Goal: Task Accomplishment & Management: Manage account settings

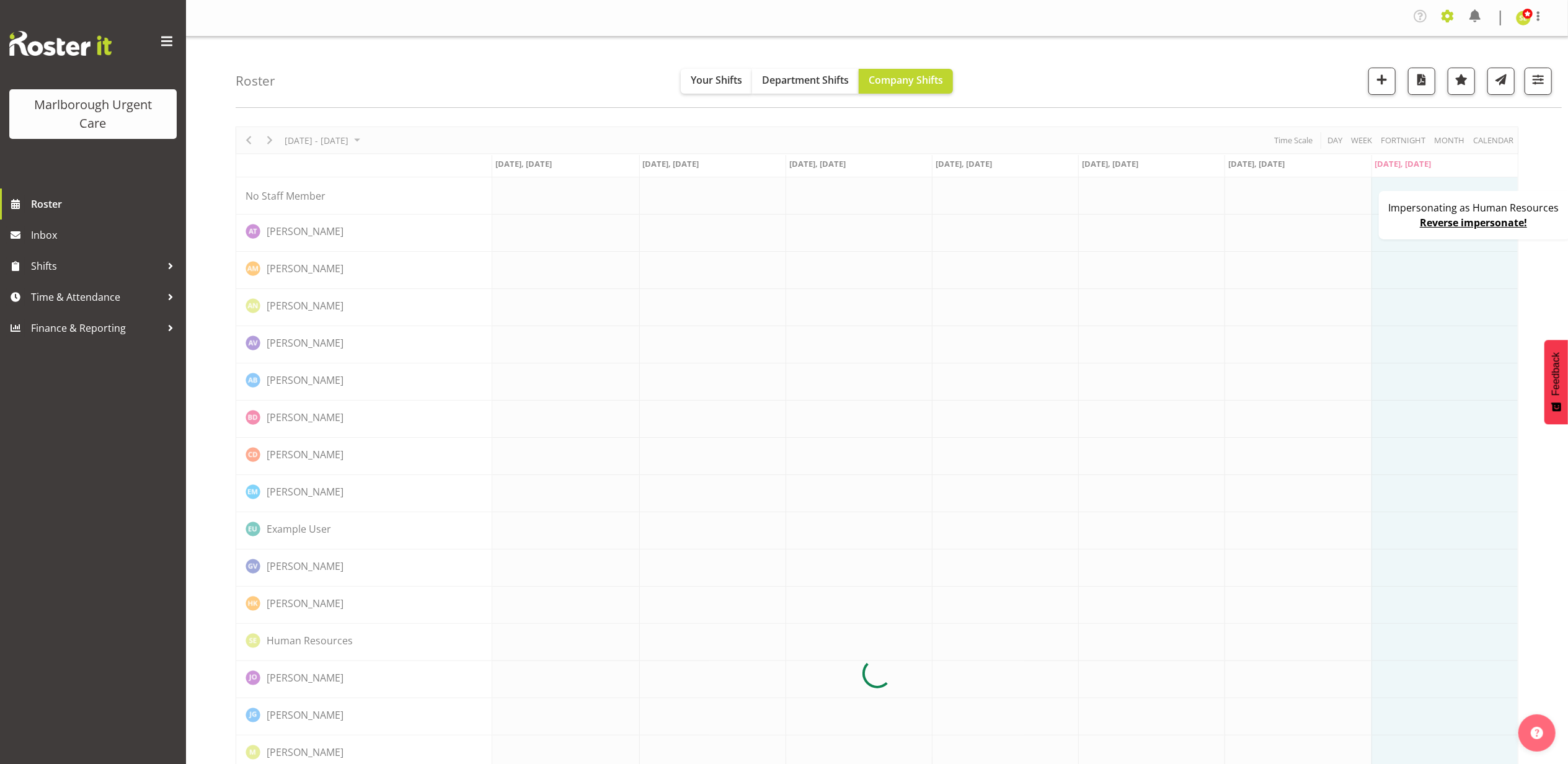
click at [1439, 14] on span at bounding box center [1448, 17] width 20 height 20
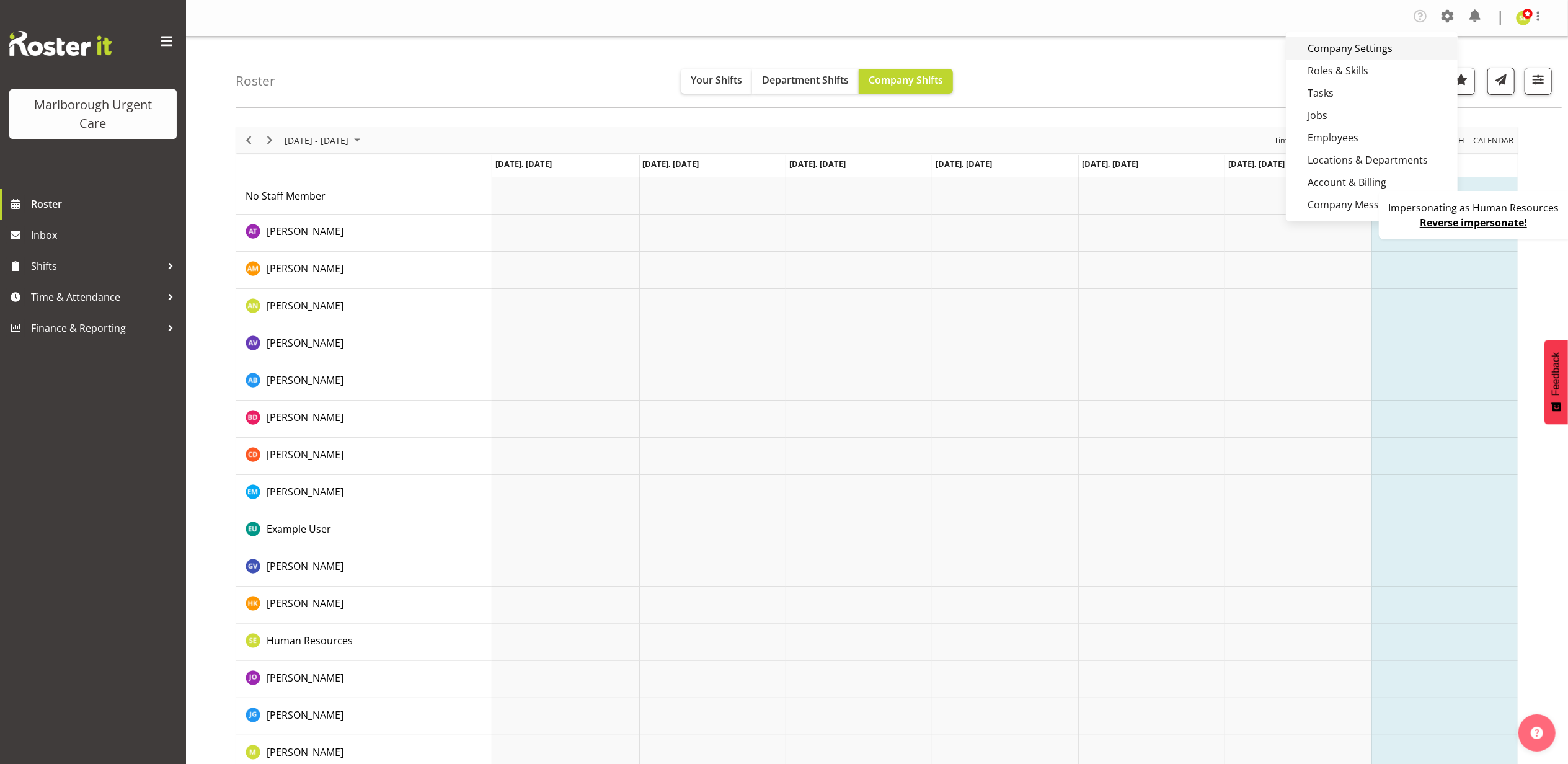
click at [1401, 48] on link "Company Settings" at bounding box center [1371, 48] width 172 height 22
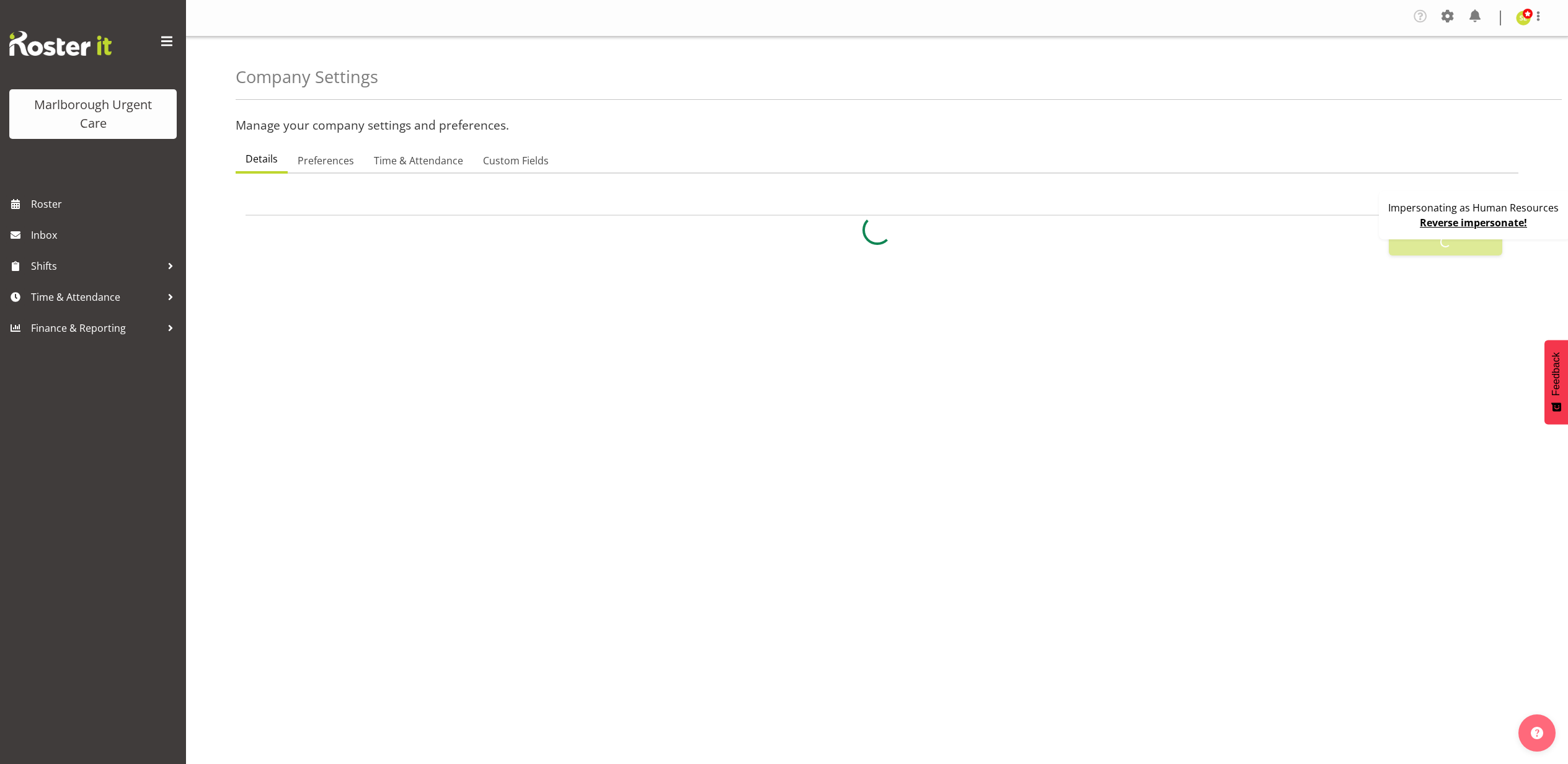
select select
select select "monday"
checkbox input "false"
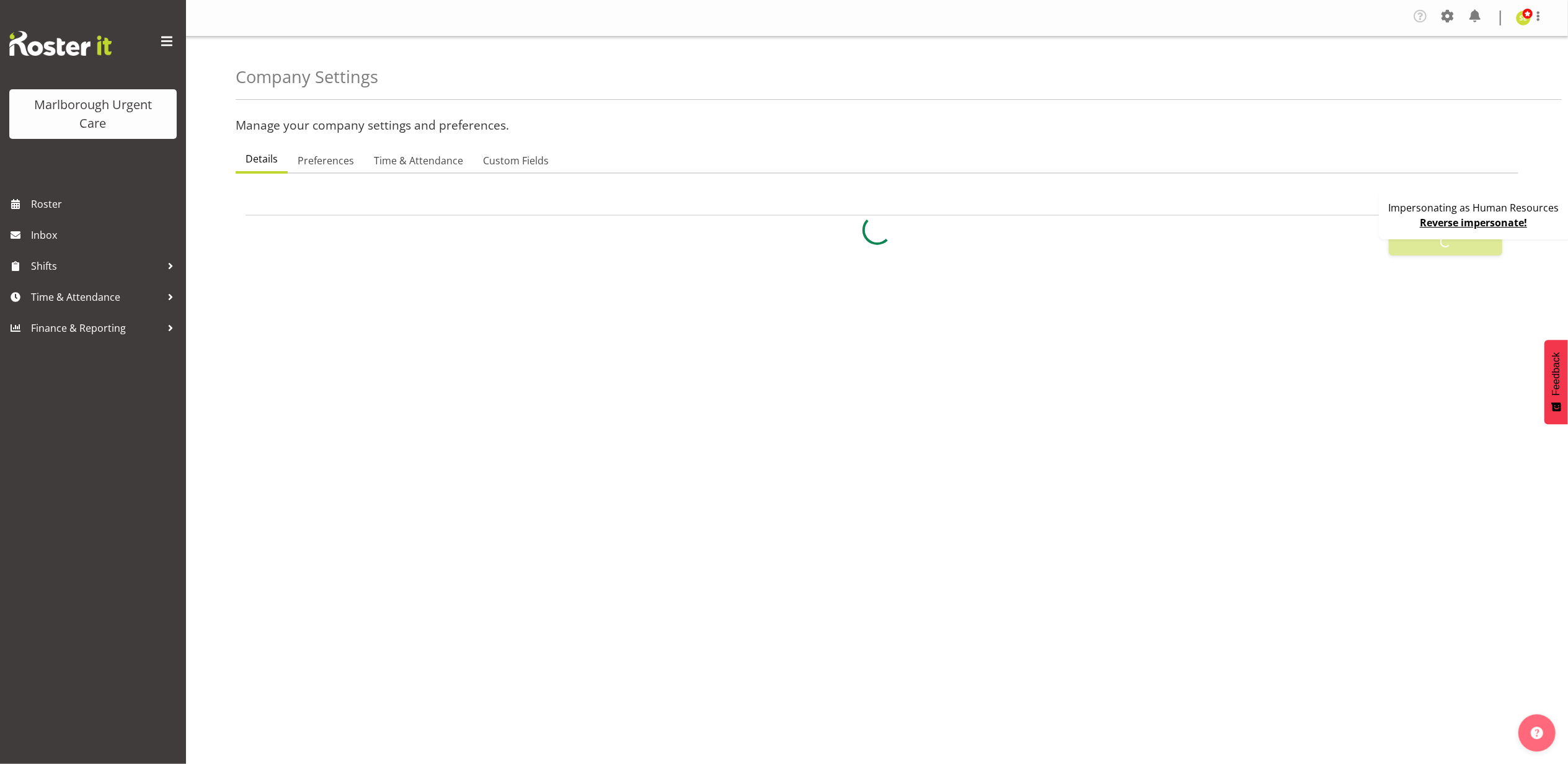
checkbox input "false"
checkbox input "true"
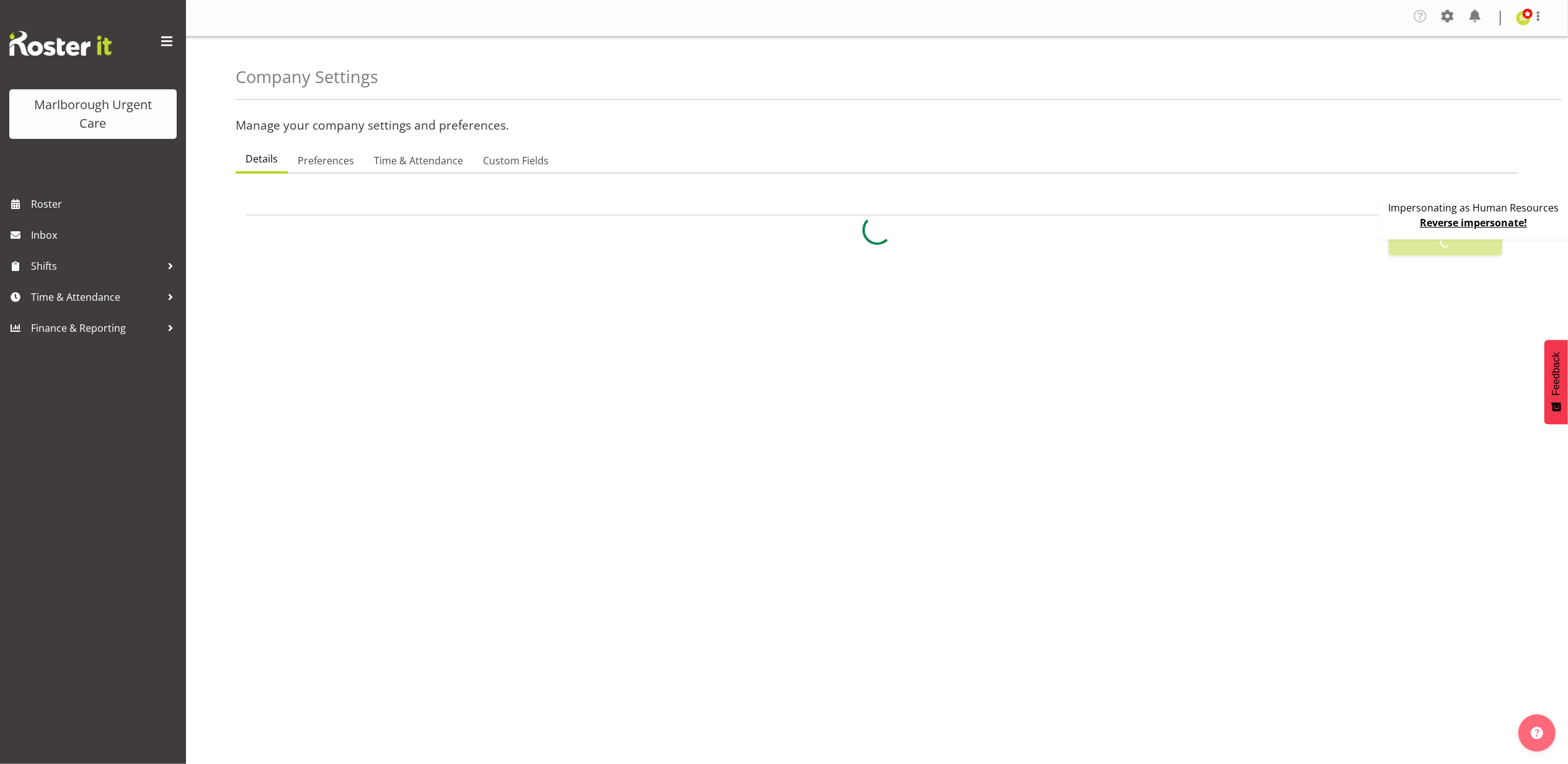
checkbox input "true"
checkbox input "false"
checkbox input "true"
type input "24"
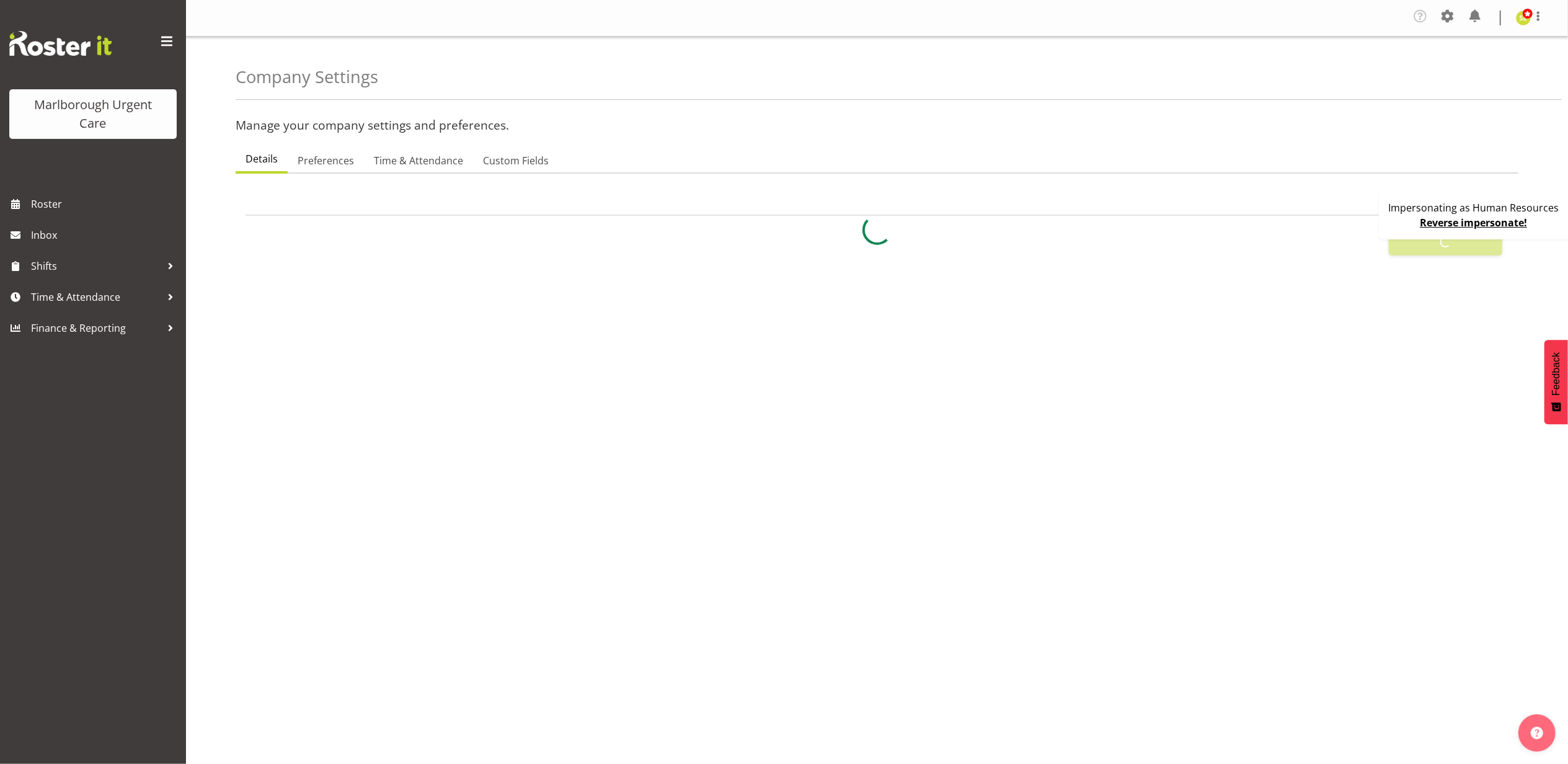
type input "0"
type input "24"
type input "12"
checkbox input "false"
checkbox input "true"
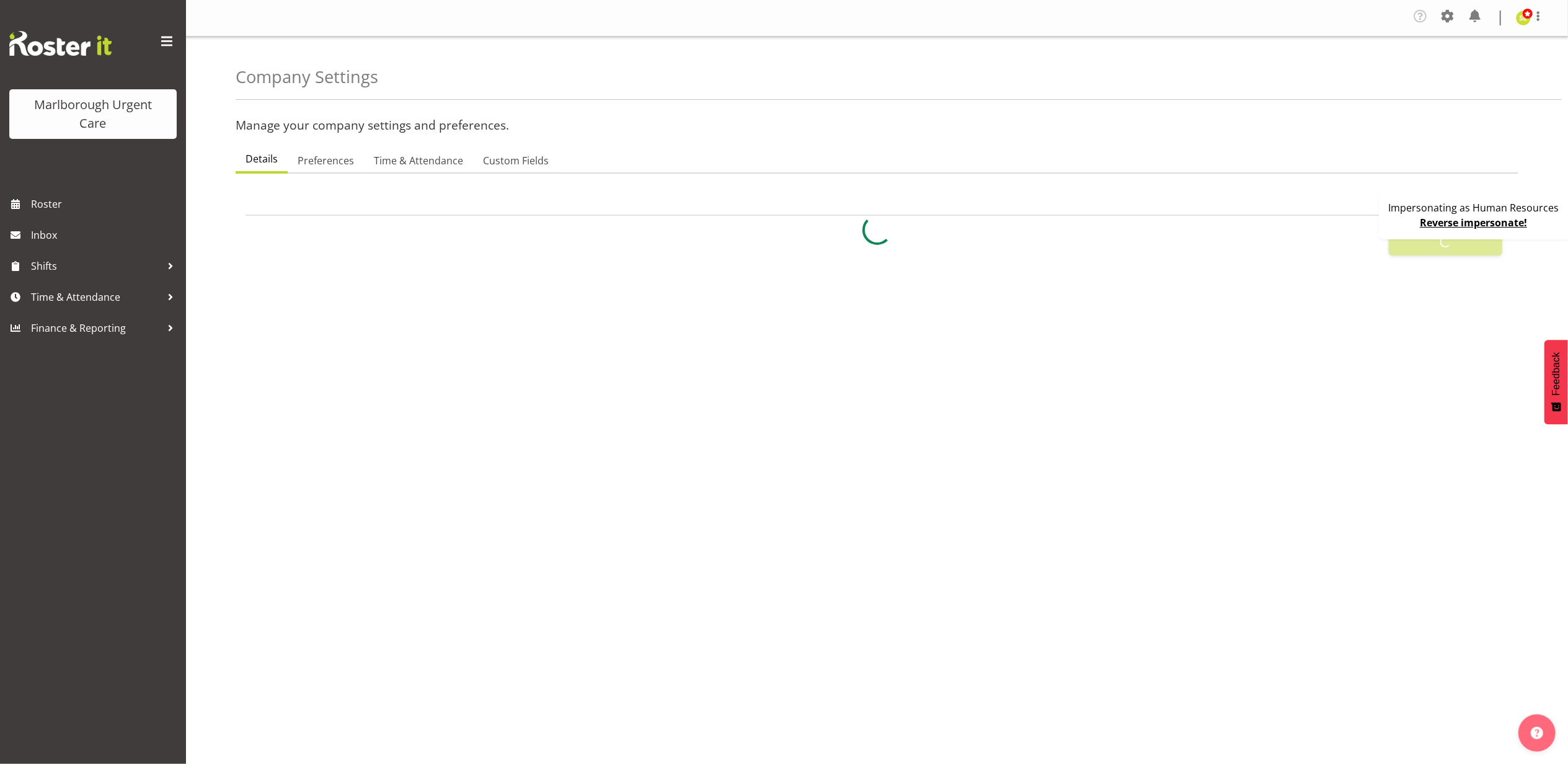
checkbox input "true"
select select "2_day_before"
type input "60"
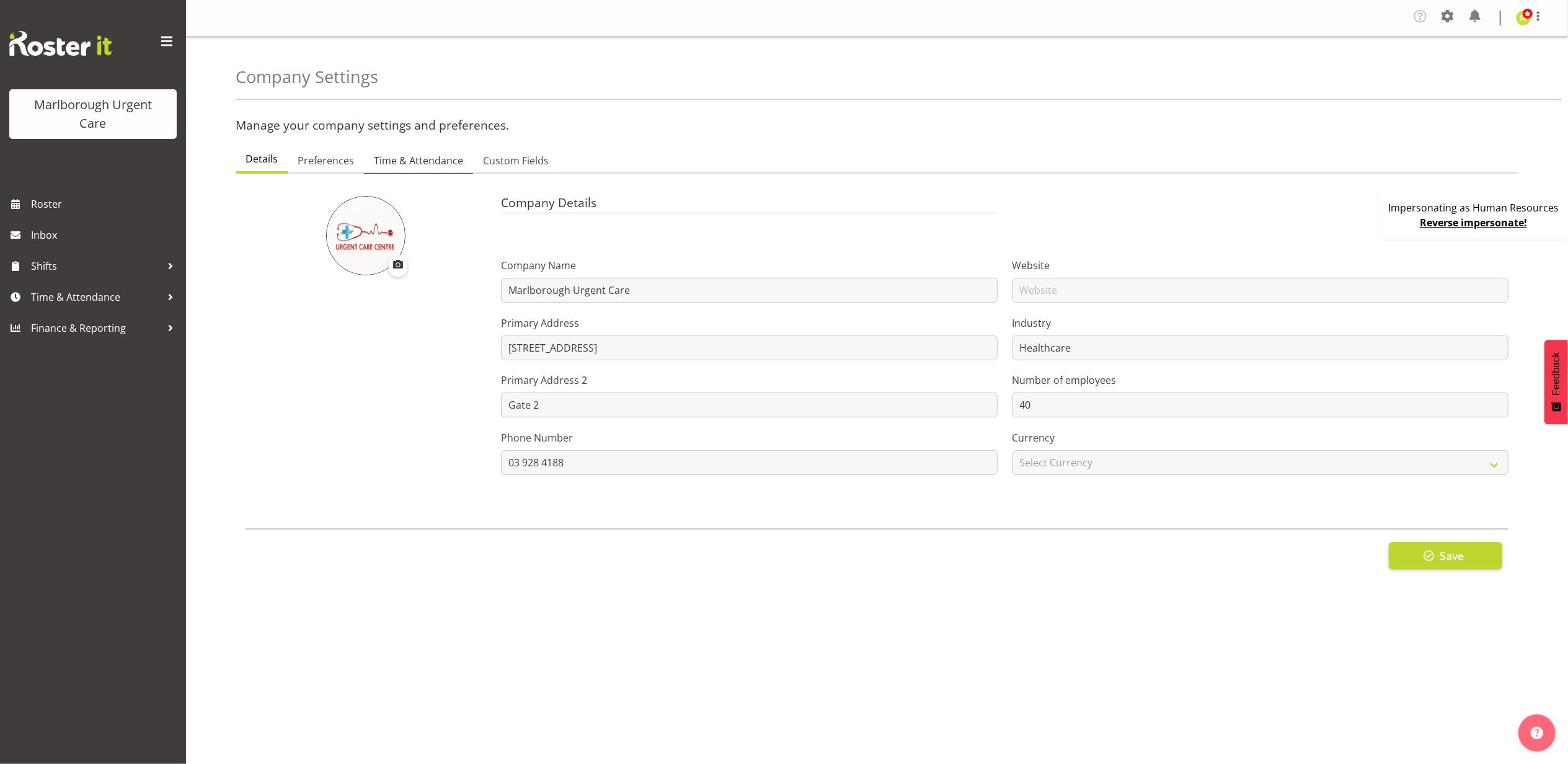
click at [420, 155] on span "Time & Attendance" at bounding box center [418, 161] width 89 height 15
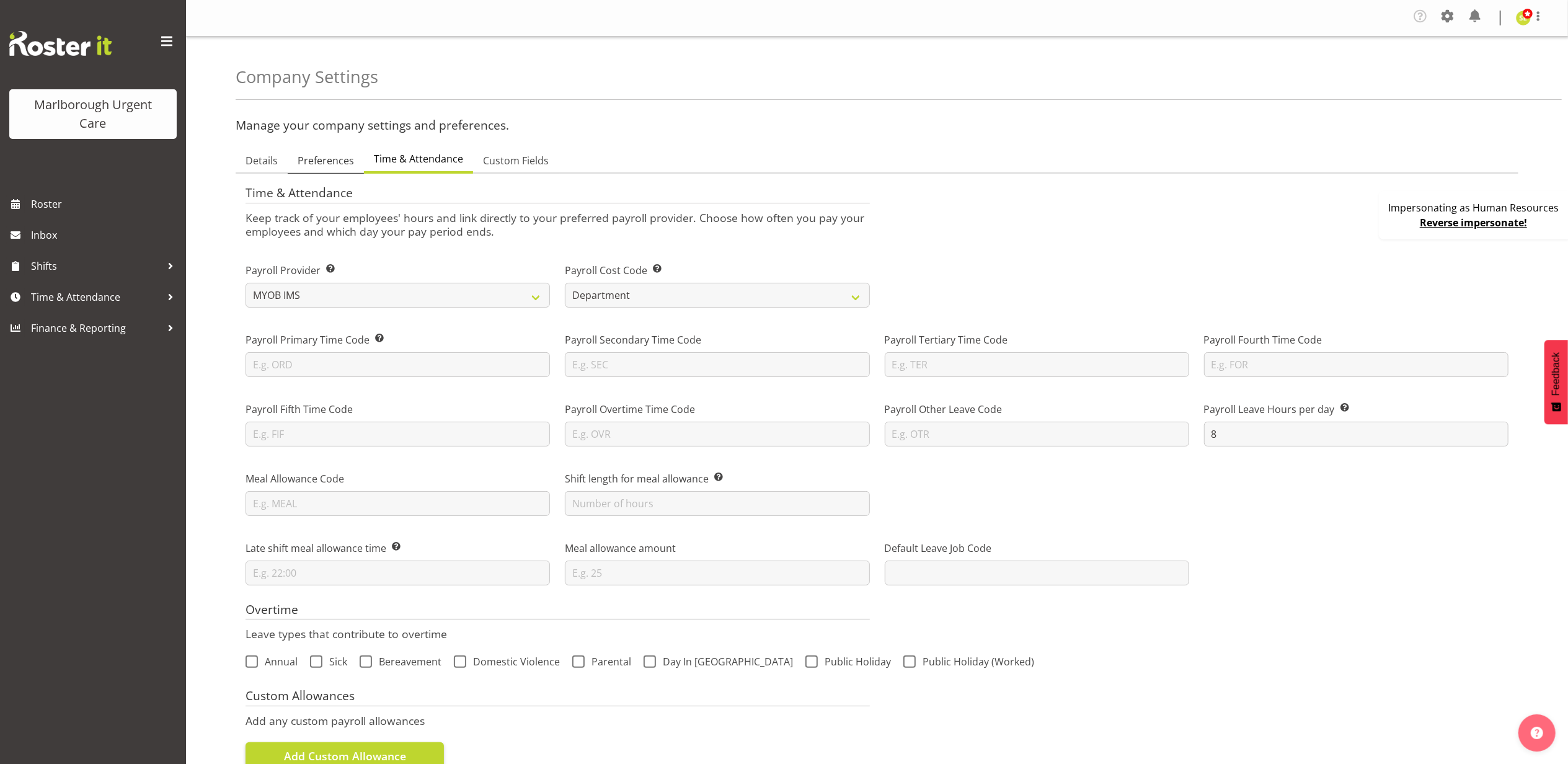
click at [323, 161] on span "Preferences" at bounding box center [325, 161] width 56 height 15
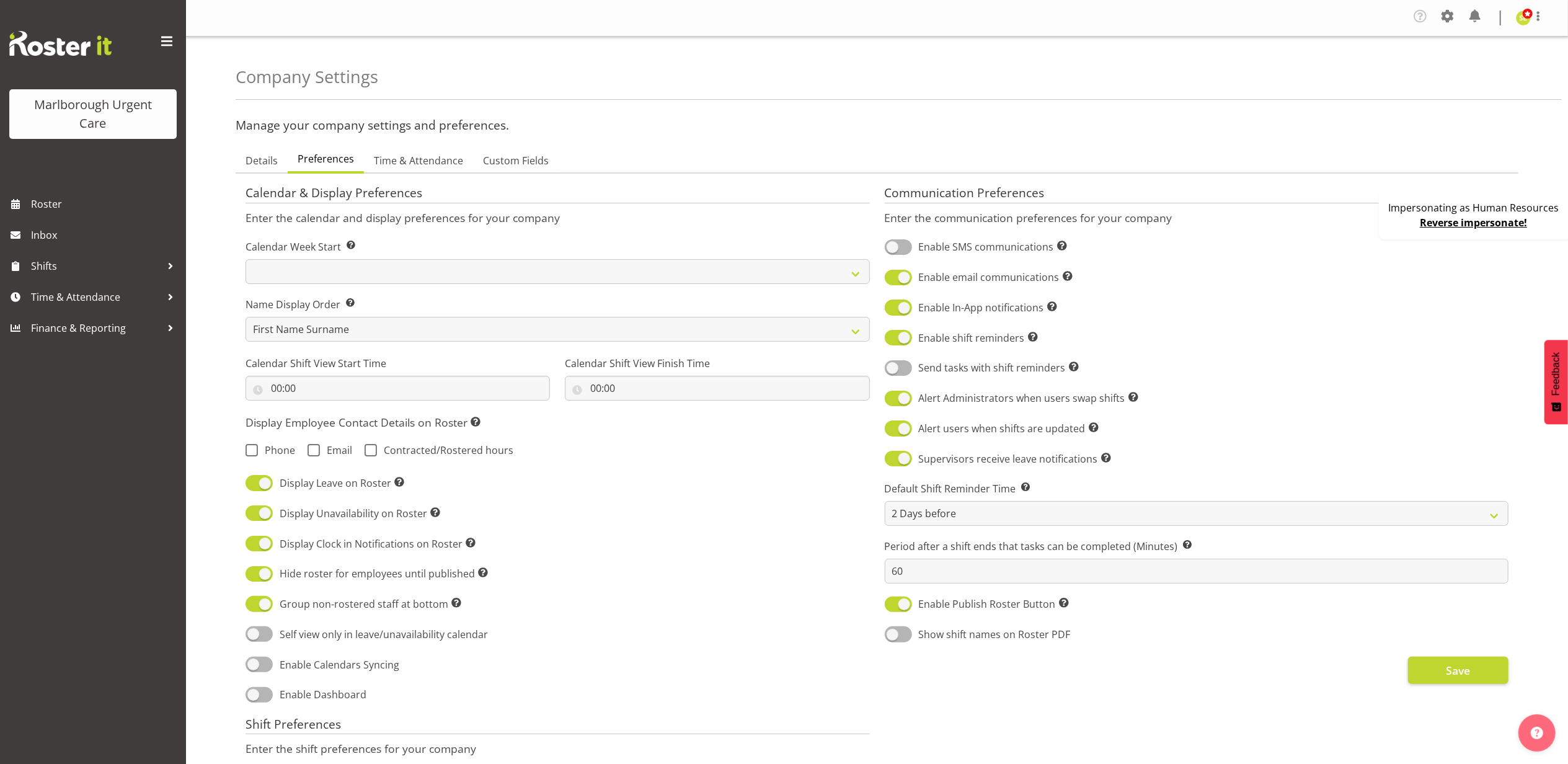
click at [1495, 222] on link "Reverse impersonate!" at bounding box center [1472, 222] width 108 height 14
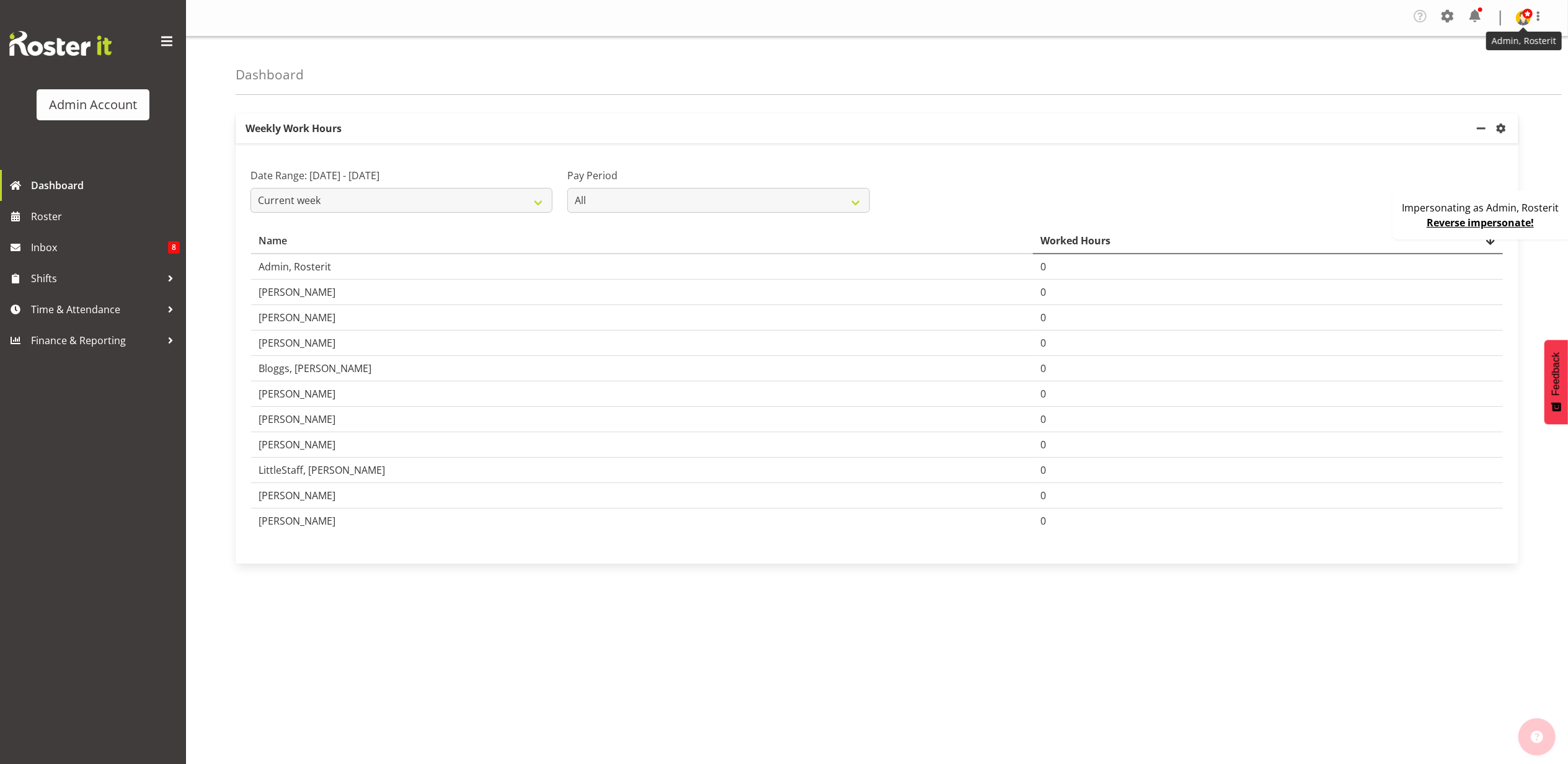
click at [1524, 18] on img at bounding box center [1523, 17] width 15 height 15
click at [1498, 45] on link "Profile" at bounding box center [1478, 46] width 136 height 22
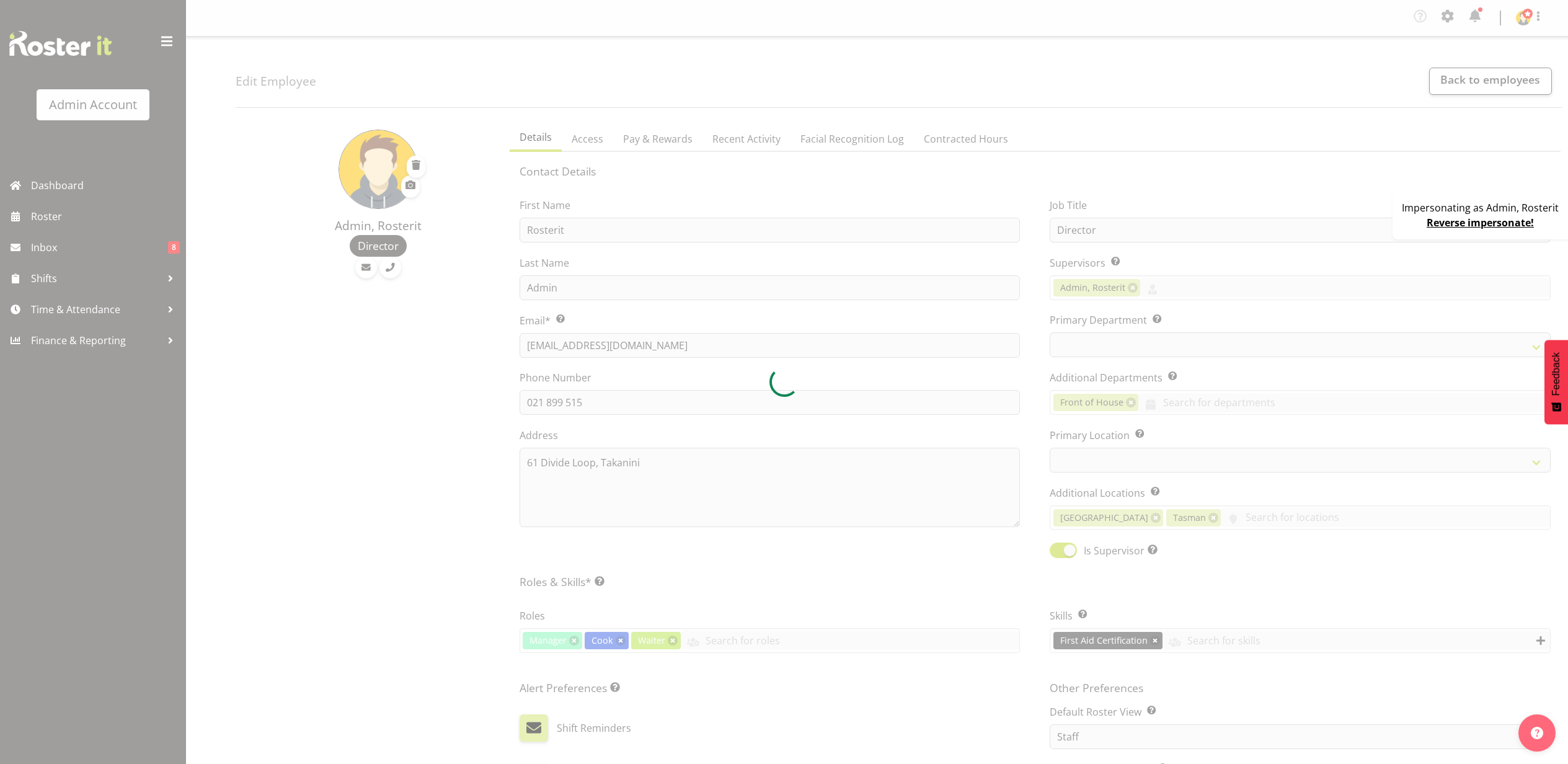
select select "TimelineDay"
select select
select select "1"
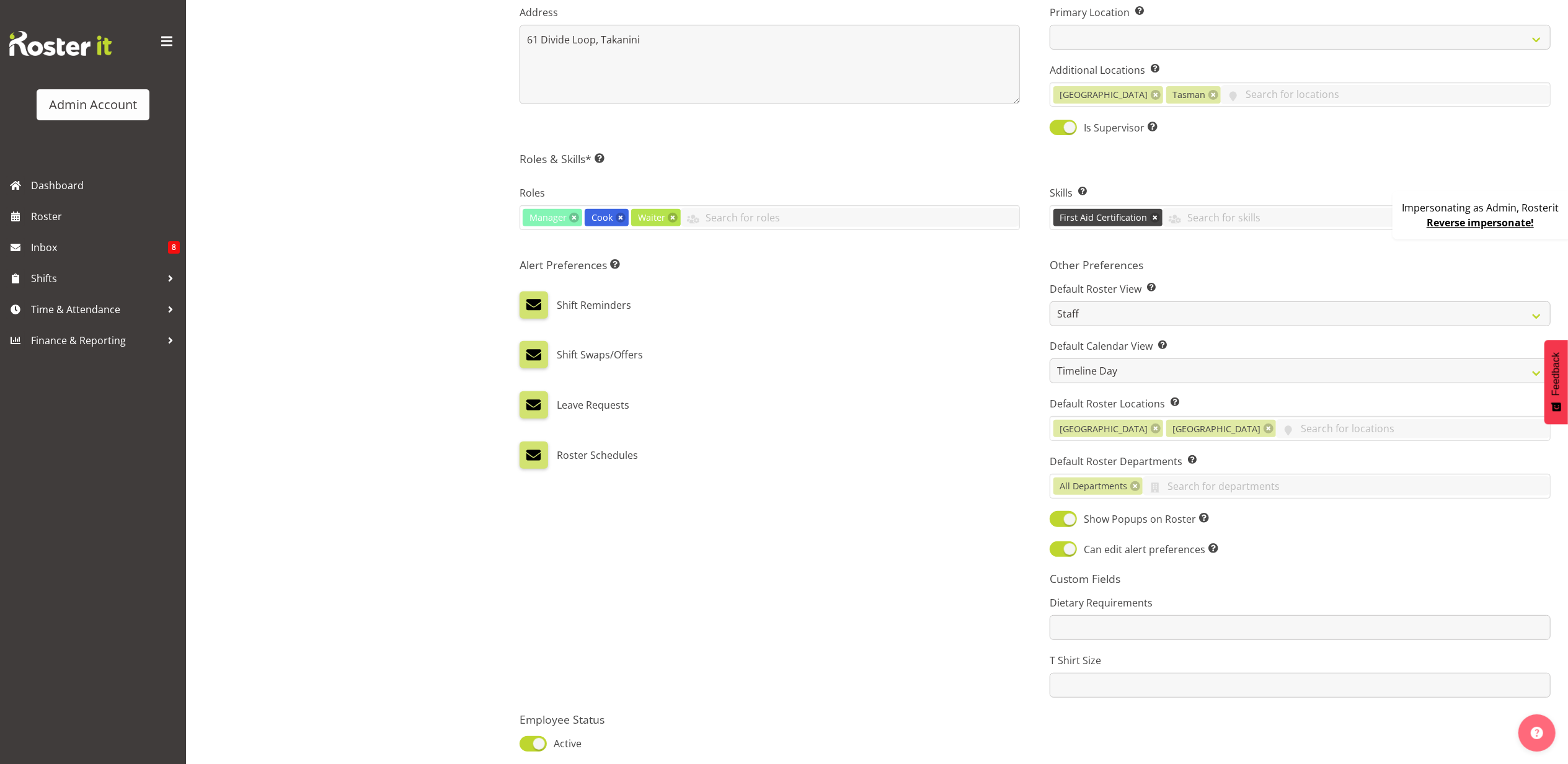
scroll to position [496, 0]
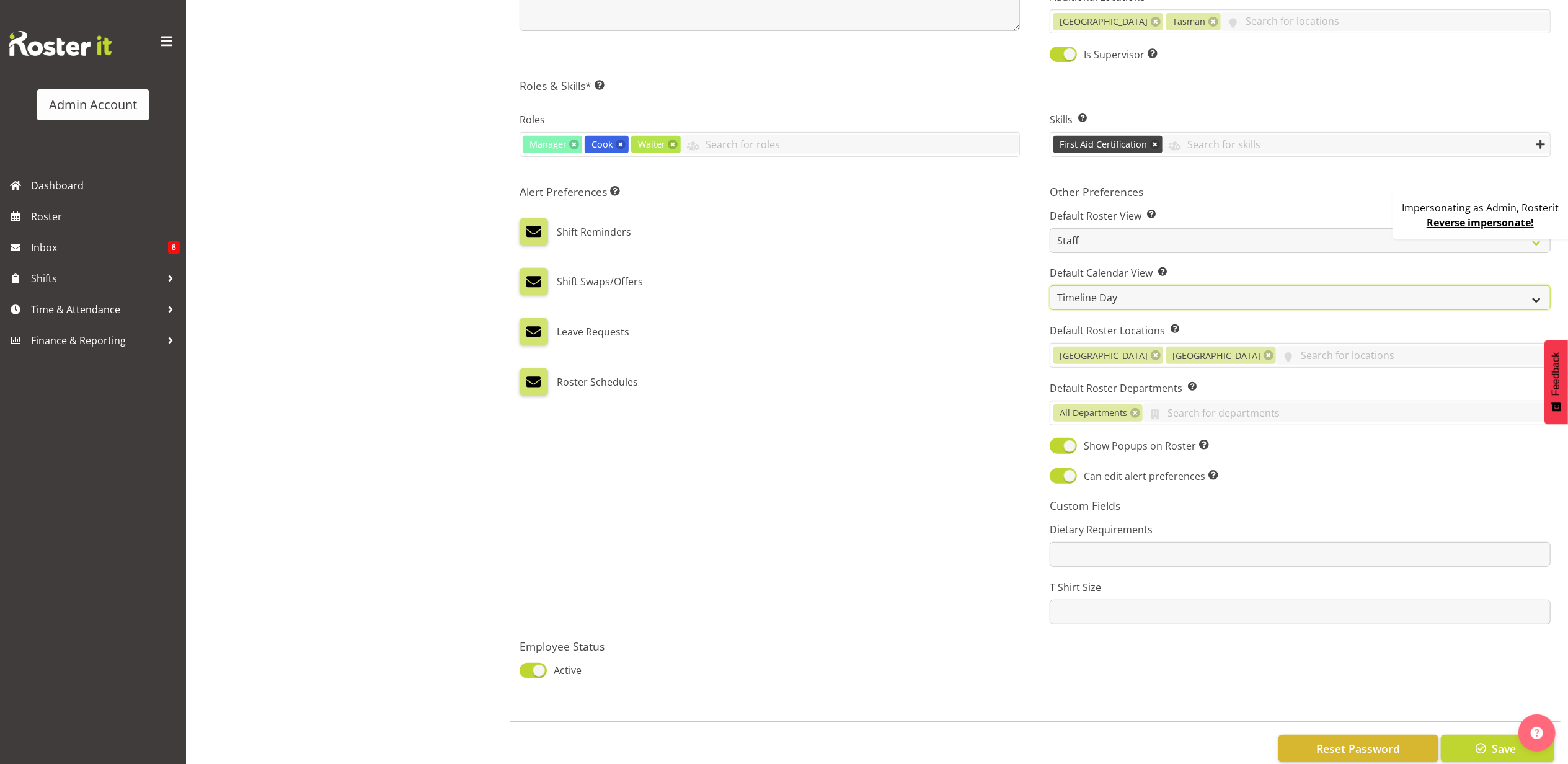
click at [1136, 306] on select "Day Timeline Day Week (current default) Timeline Week Fortnight Month Calendar" at bounding box center [1300, 297] width 501 height 25
click at [1050, 288] on select "Day Timeline Day Week (current default) Timeline Week Fortnight Month Calendar" at bounding box center [1300, 297] width 501 height 25
click at [1494, 743] on span "Save" at bounding box center [1504, 748] width 24 height 17
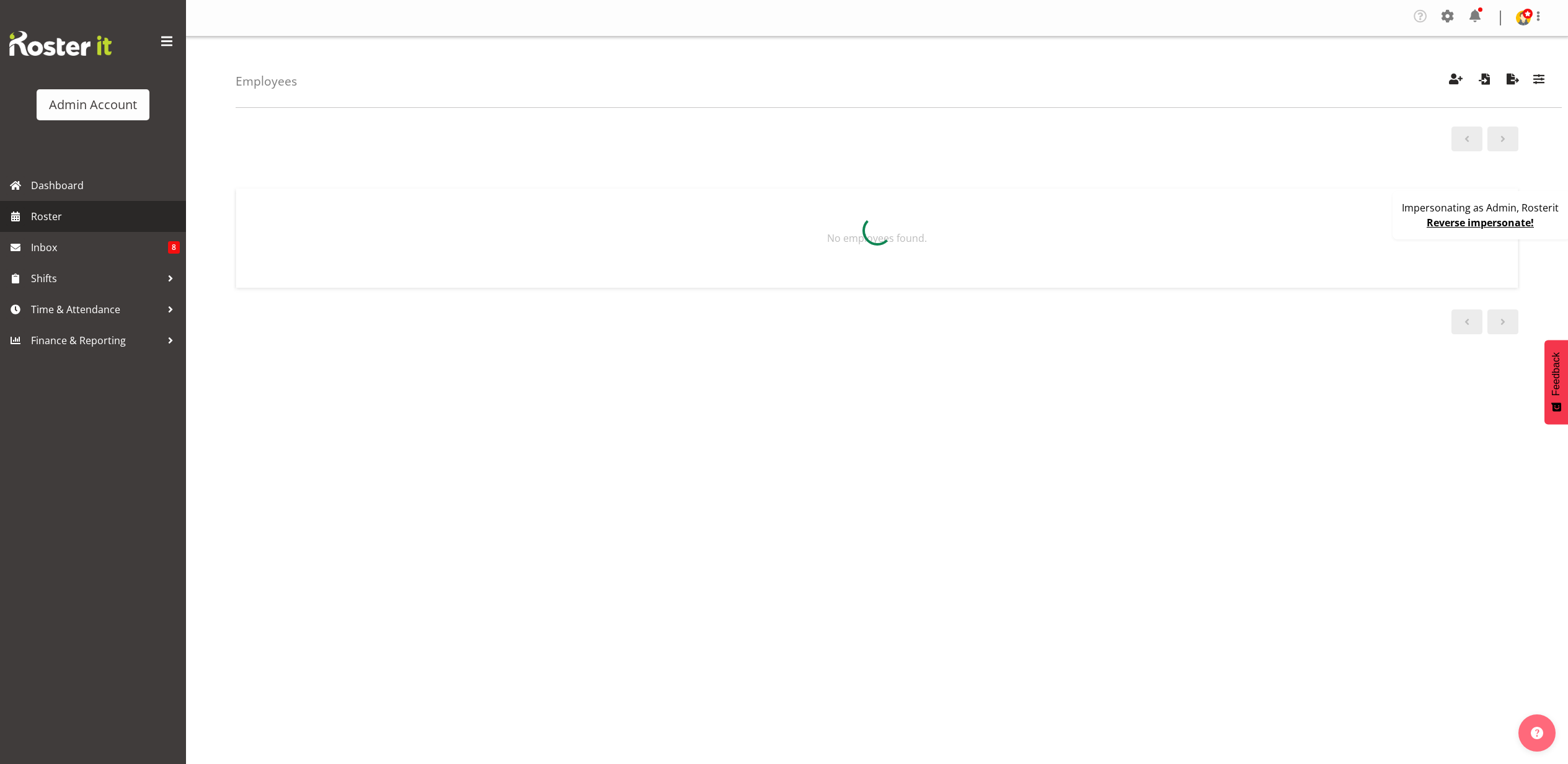
click at [77, 214] on span "Roster" at bounding box center [106, 216] width 149 height 18
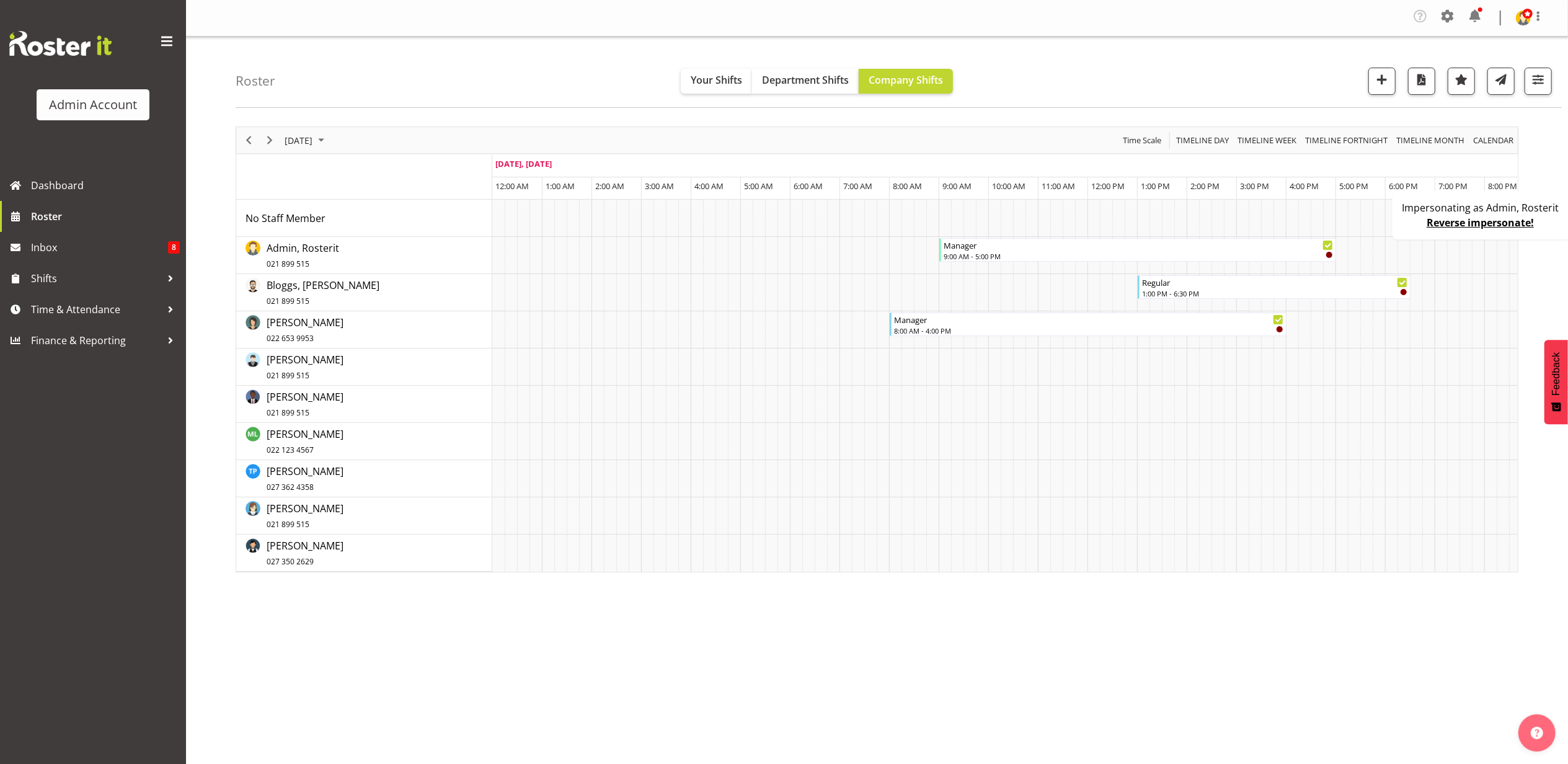
click at [1471, 219] on link "Reverse impersonate!" at bounding box center [1480, 222] width 108 height 14
